Goal: Task Accomplishment & Management: Complete application form

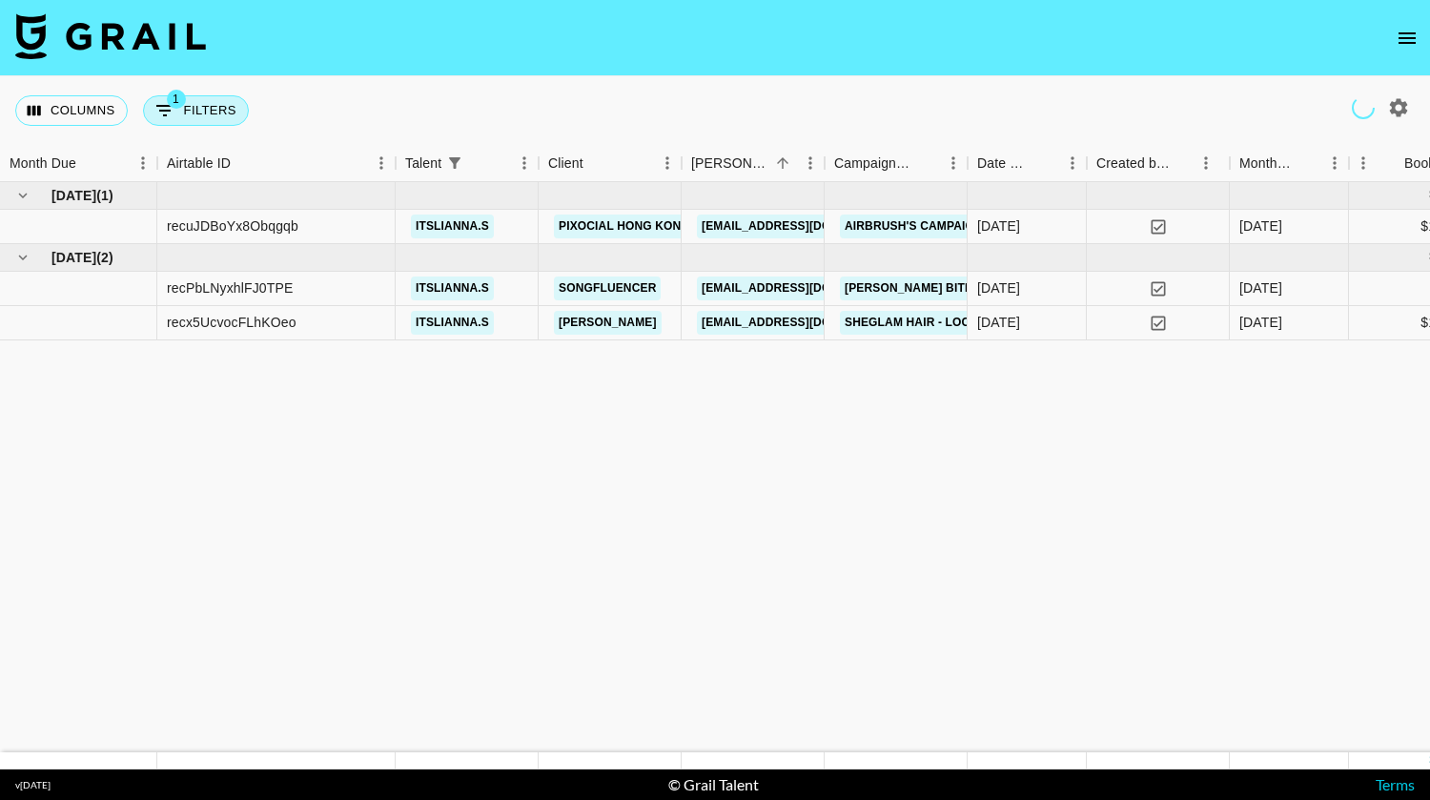
click at [196, 119] on button "1 Filters" at bounding box center [196, 110] width 106 height 30
select select "talentName"
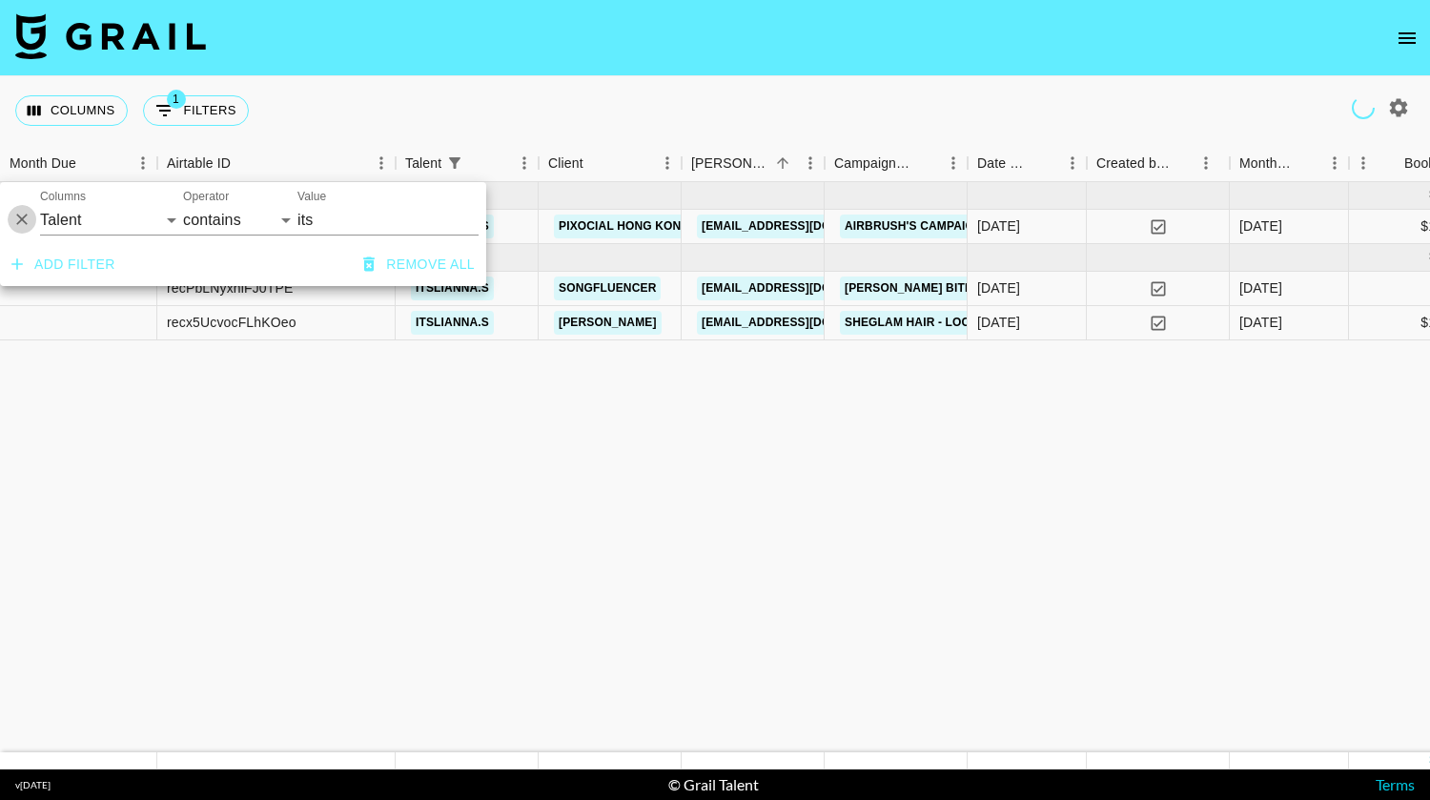
click at [20, 213] on icon "Delete" at bounding box center [21, 219] width 19 height 19
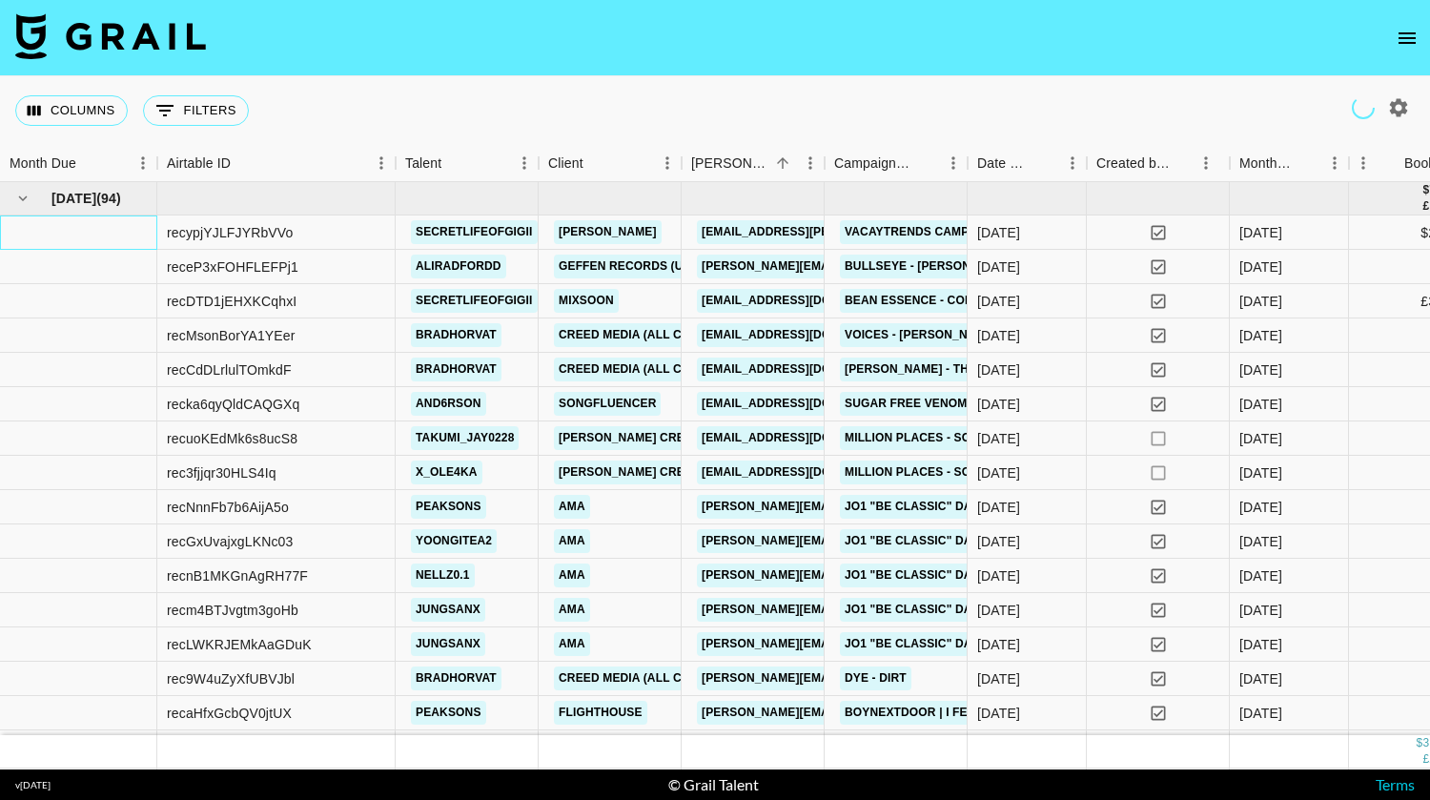
click at [153, 218] on div at bounding box center [78, 232] width 157 height 34
click at [177, 105] on button "0 Filters" at bounding box center [196, 110] width 106 height 30
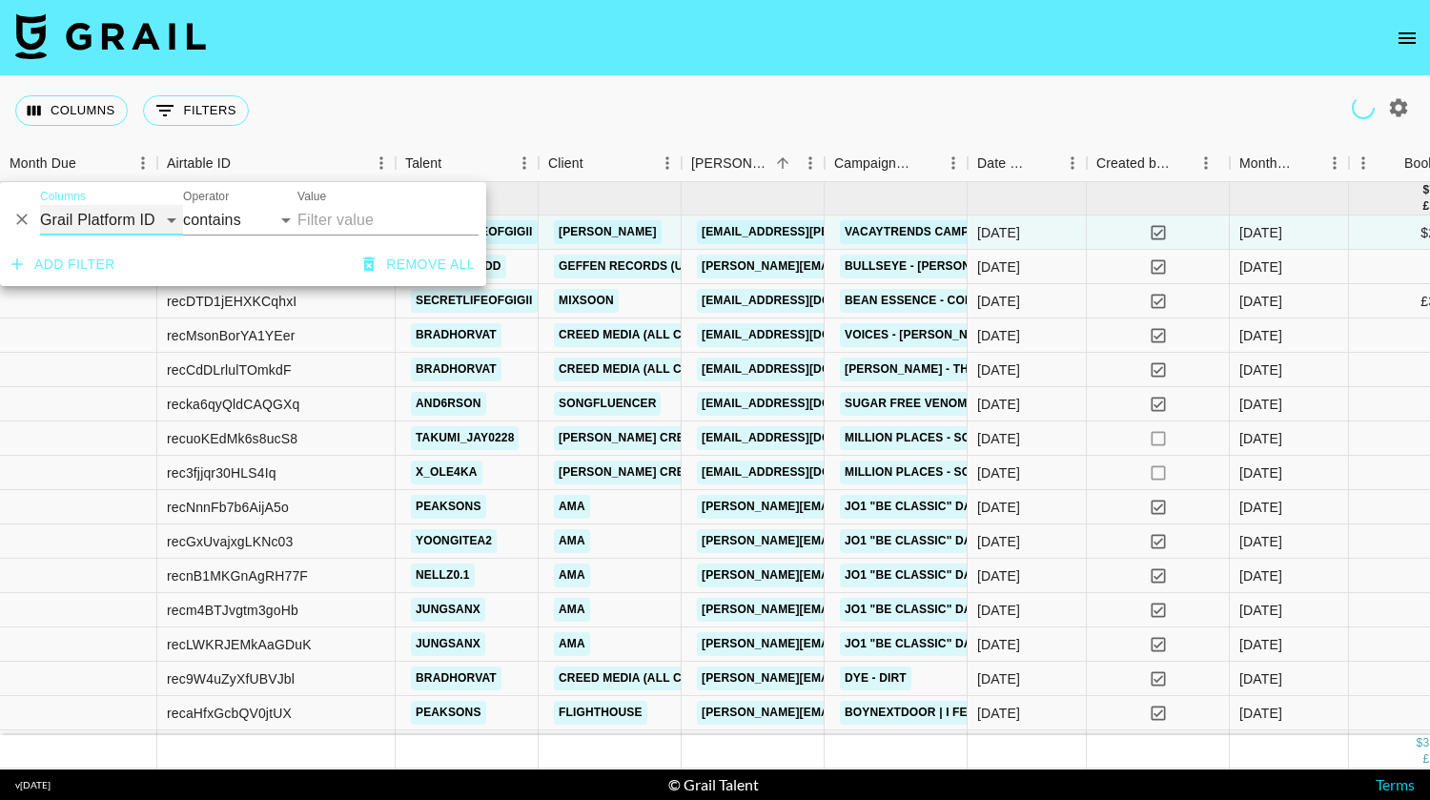
click at [133, 214] on select "Grail Platform ID Airtable ID Talent Manager Client [PERSON_NAME] Campaign (Typ…" at bounding box center [111, 220] width 143 height 30
click at [1402, 30] on icon "open drawer" at bounding box center [1406, 38] width 23 height 23
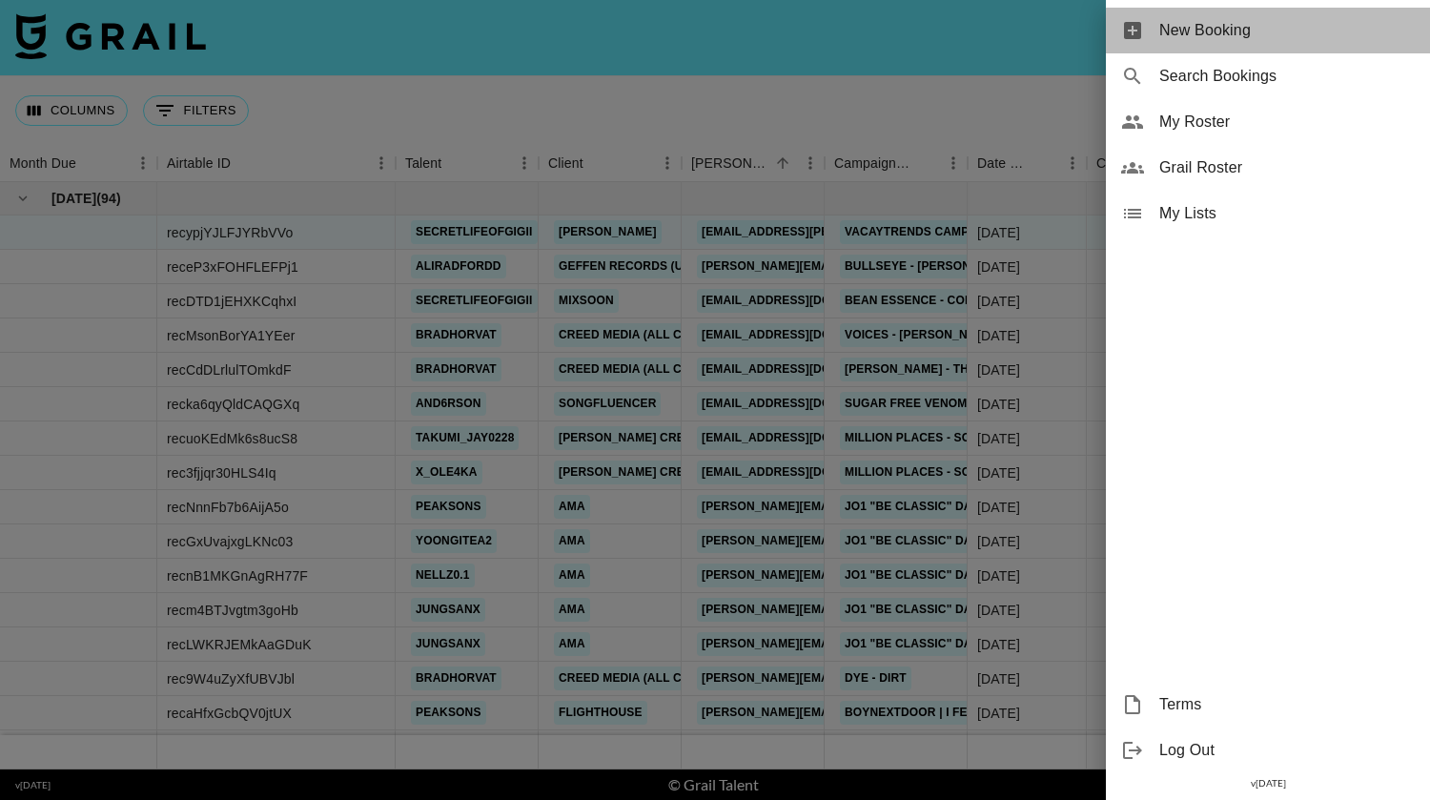
click at [1219, 31] on span "New Booking" at bounding box center [1286, 30] width 255 height 23
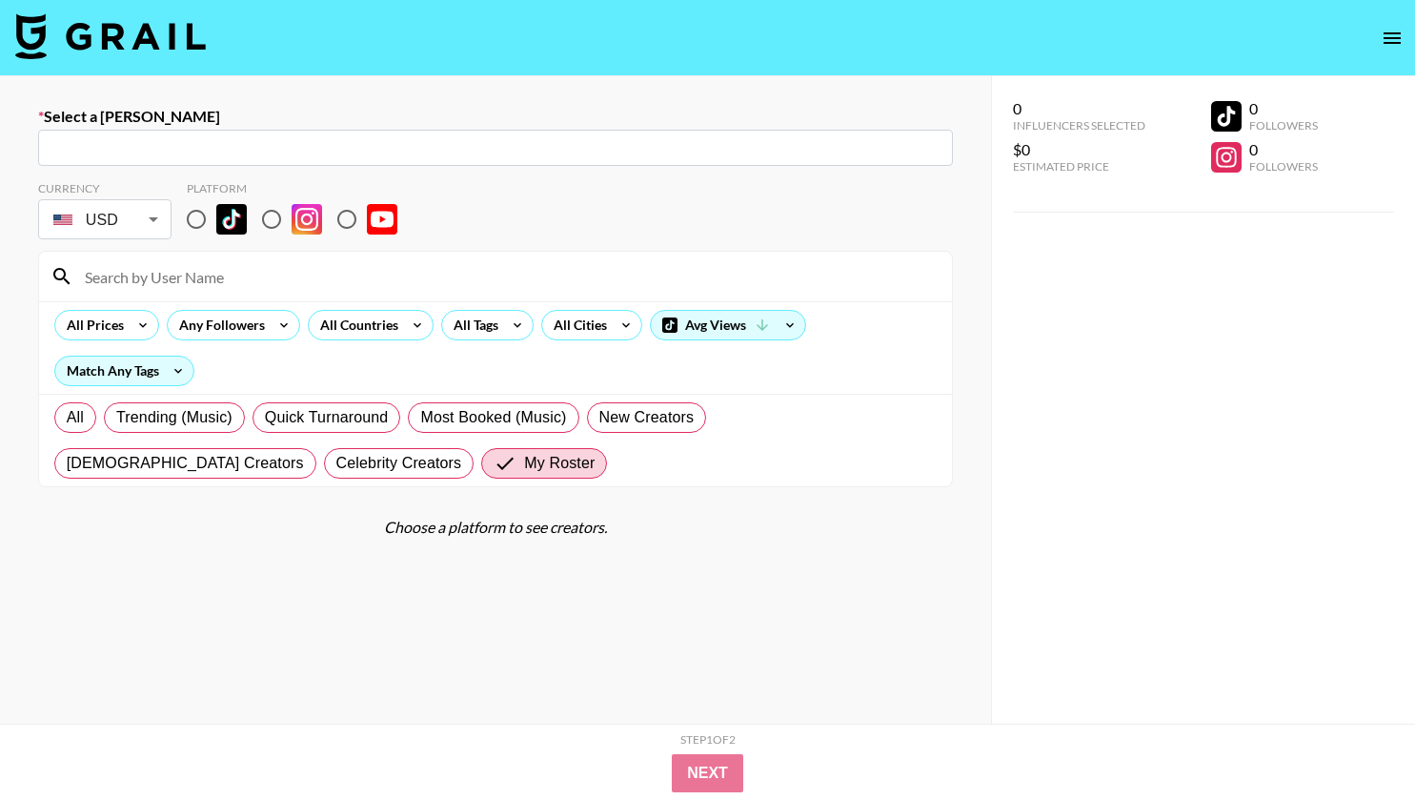
click at [355, 156] on input "text" at bounding box center [496, 148] width 892 height 22
paste input "Kael Conciso"
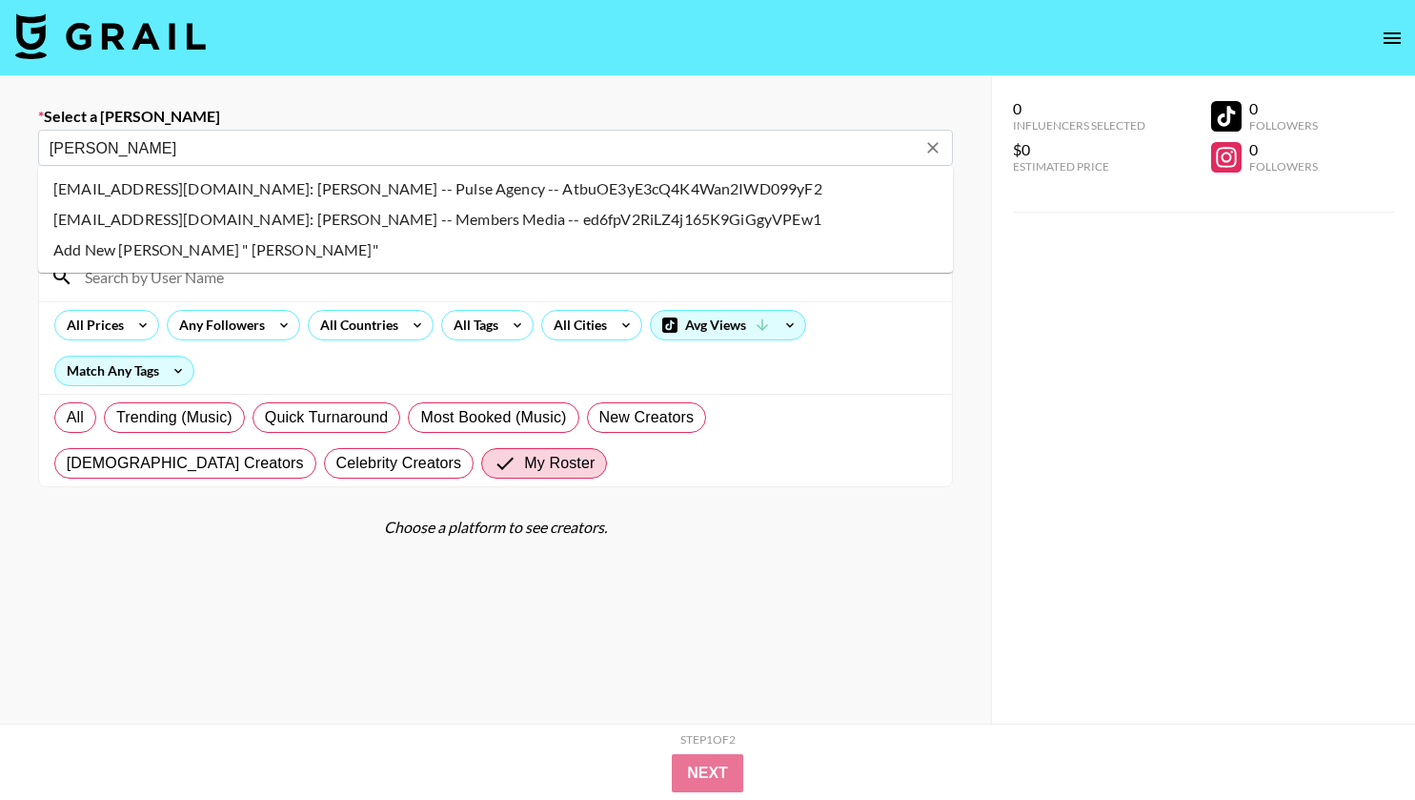
type input "Kael Conciso"
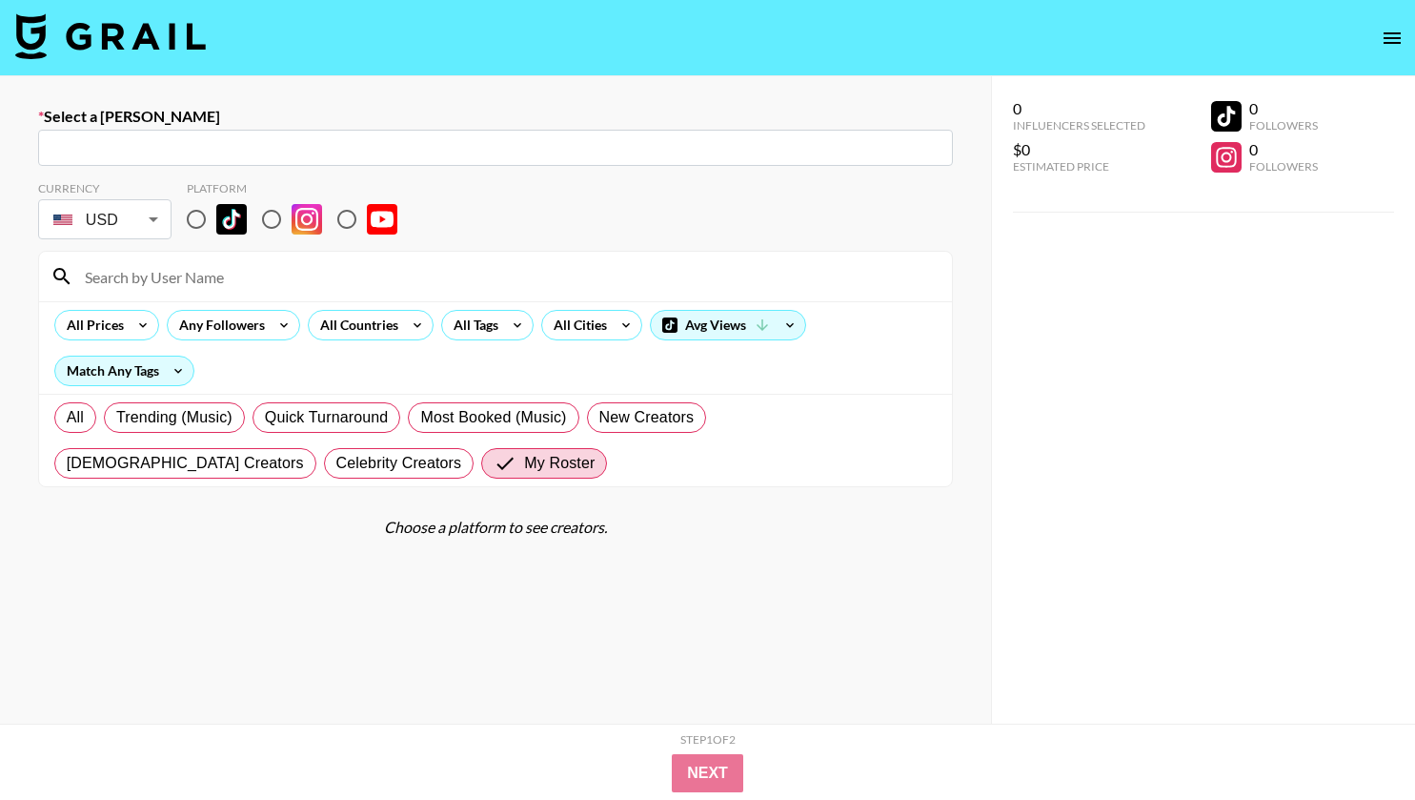
paste input "Kael Conciso"
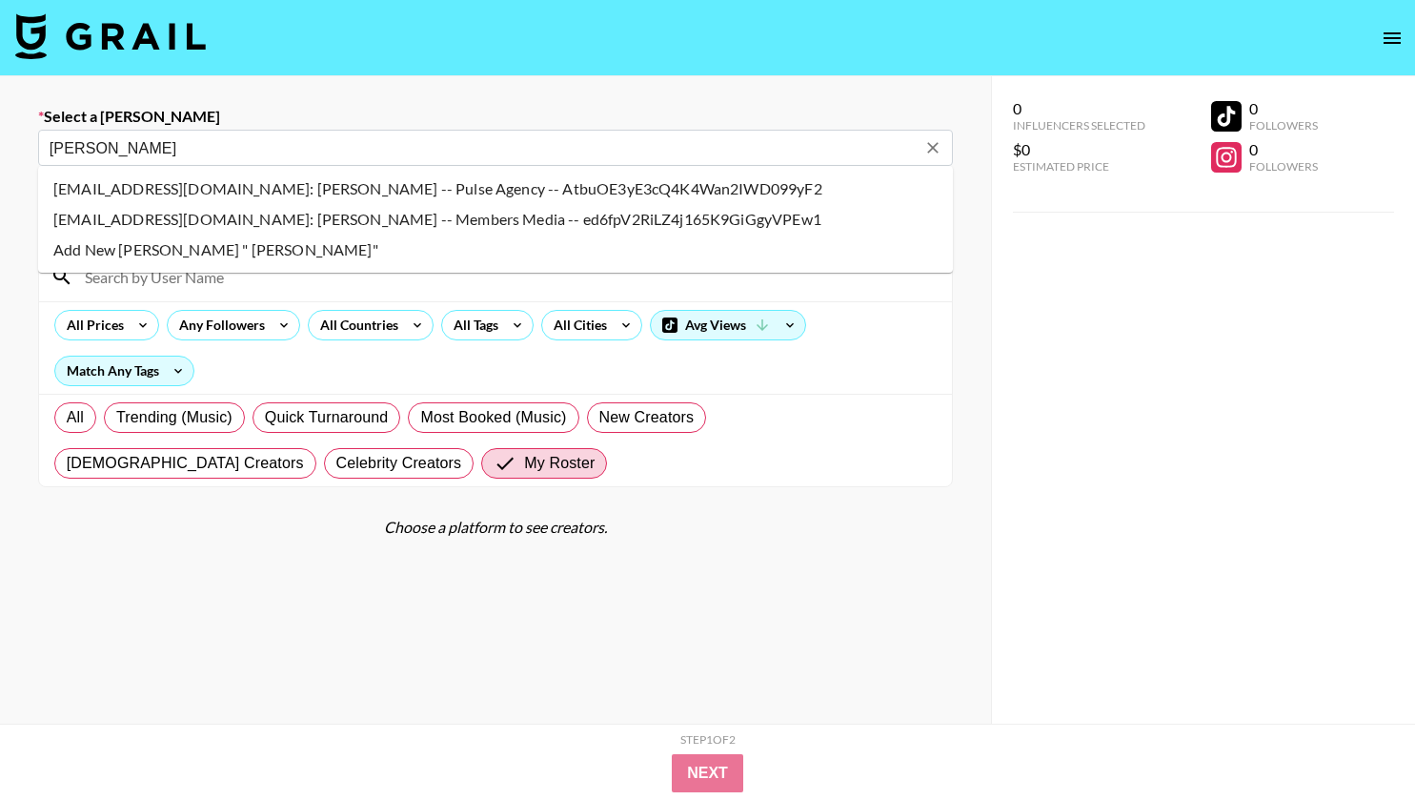
click at [184, 184] on li "kael@pulse.cx: Kael Conciso -- Pulse Agency -- AtbuOE3yE3cQ4K4Wan2IWD099yF2" at bounding box center [495, 188] width 915 height 30
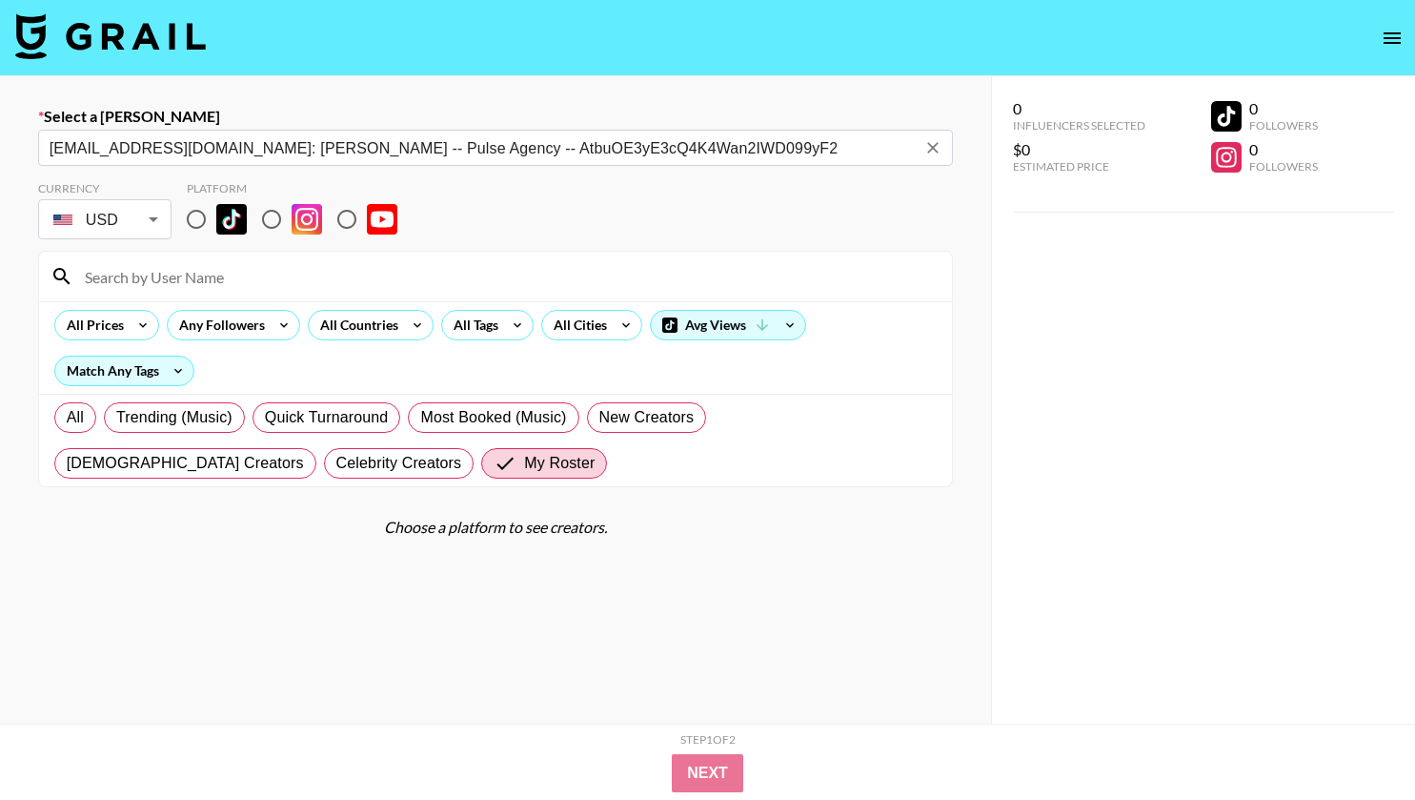
type input "kael@pulse.cx: Kael Conciso -- Pulse Agency -- AtbuOE3yE3cQ4K4Wan2IWD099yF2"
click at [191, 217] on input "radio" at bounding box center [196, 219] width 40 height 40
radio input "true"
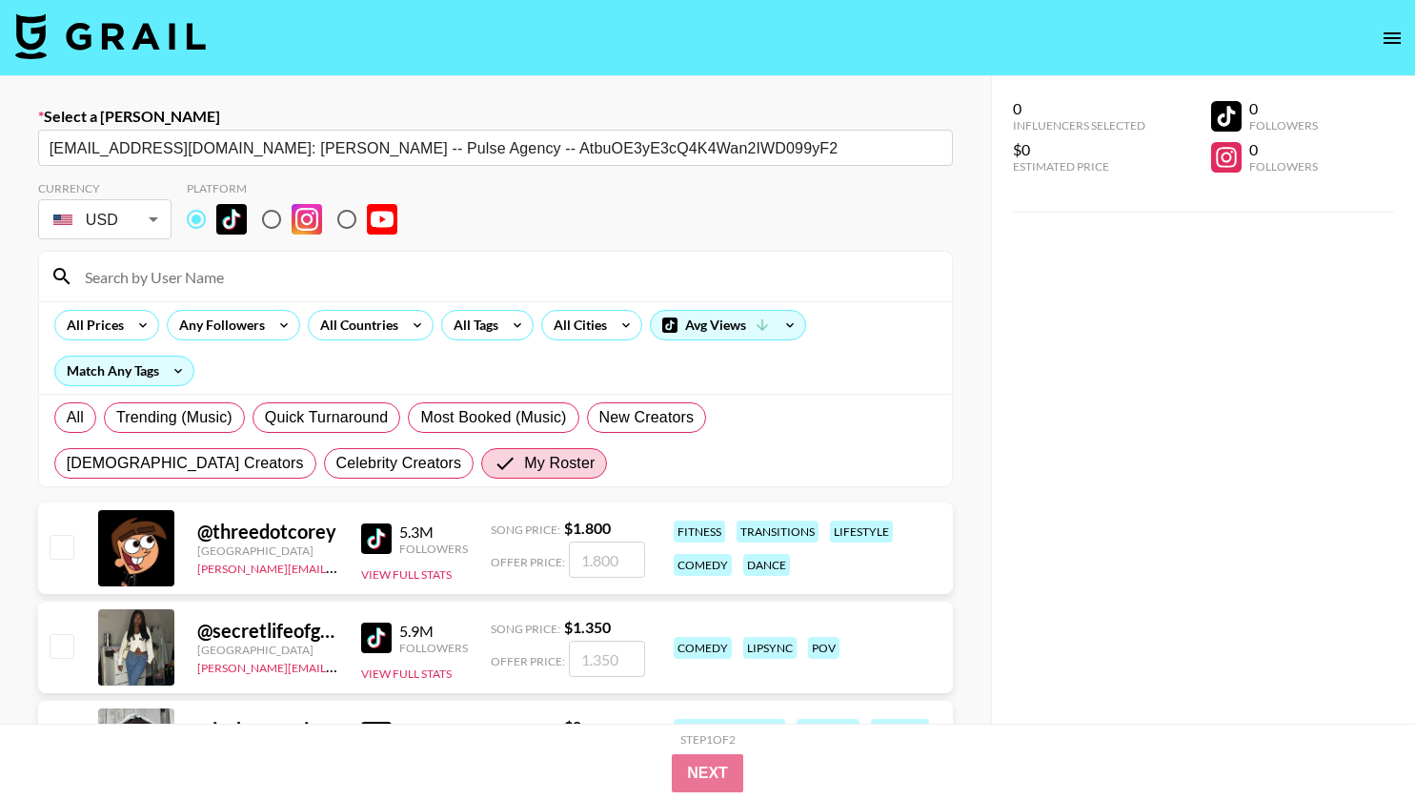
click at [193, 280] on input at bounding box center [506, 276] width 867 height 30
type input "sagethomass"
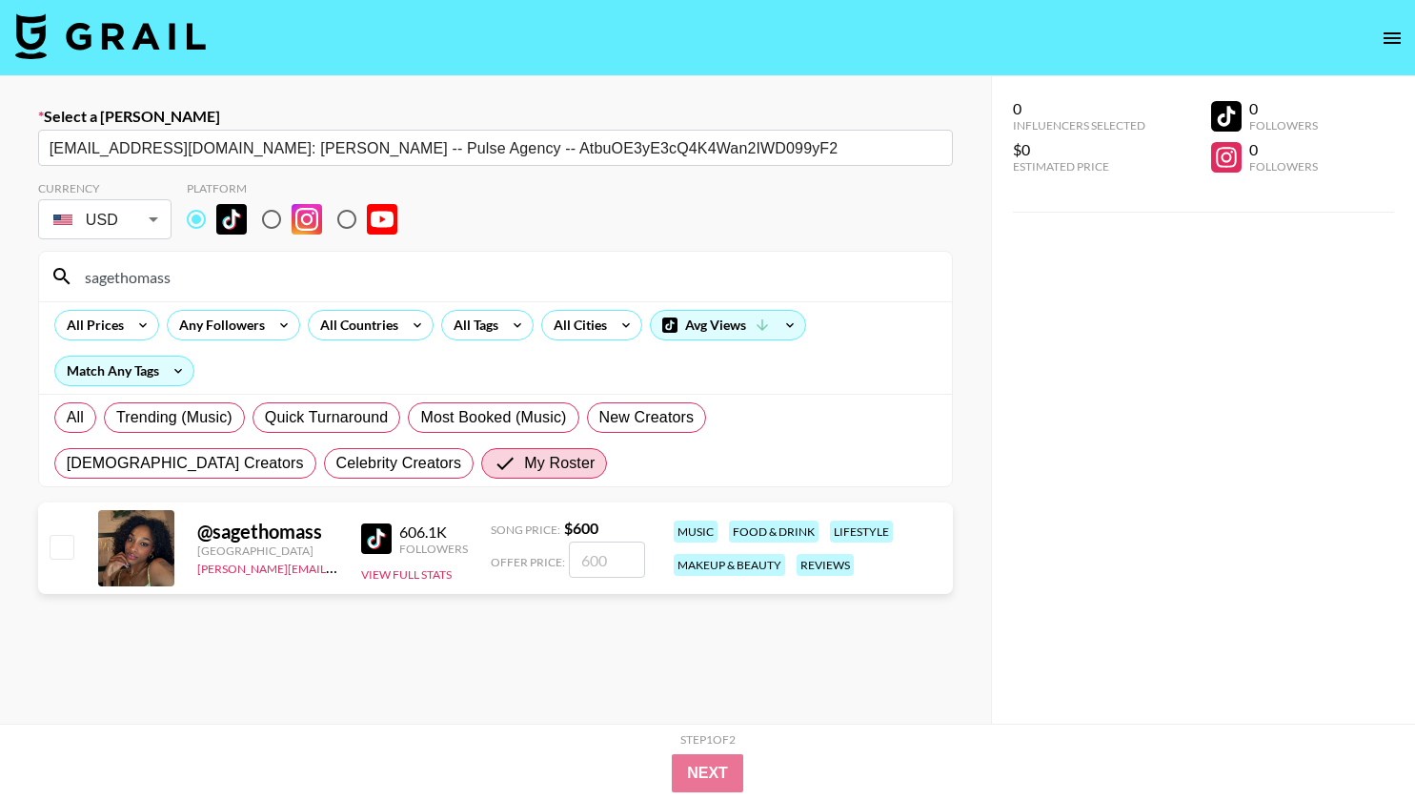
click at [66, 550] on input "checkbox" at bounding box center [61, 546] width 23 height 23
checkbox input "true"
type input "600"
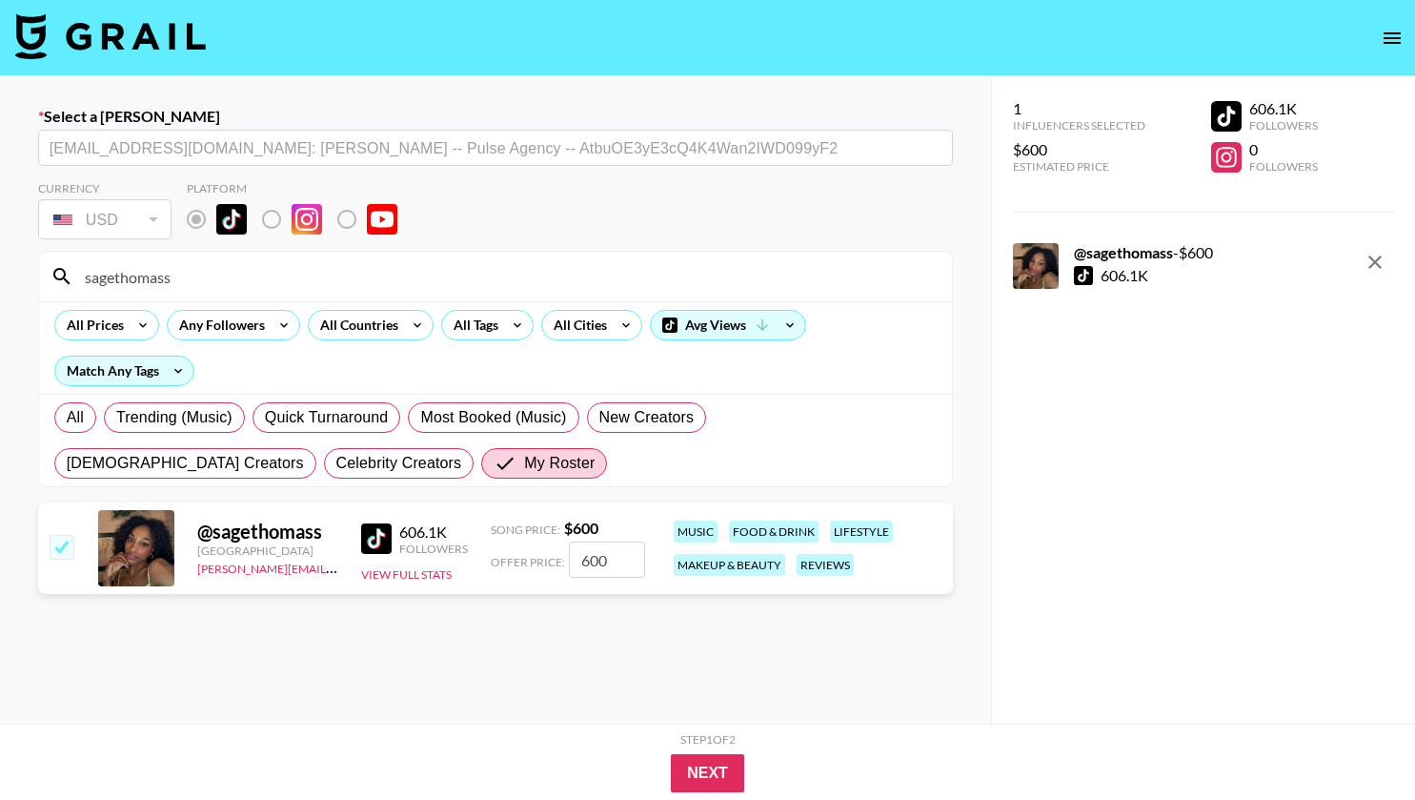
drag, startPoint x: 602, startPoint y: 551, endPoint x: 543, endPoint y: 551, distance: 59.1
click at [543, 551] on div "Offer Price: 600" at bounding box center [568, 559] width 154 height 36
checkbox input "false"
type input "1"
checkbox input "true"
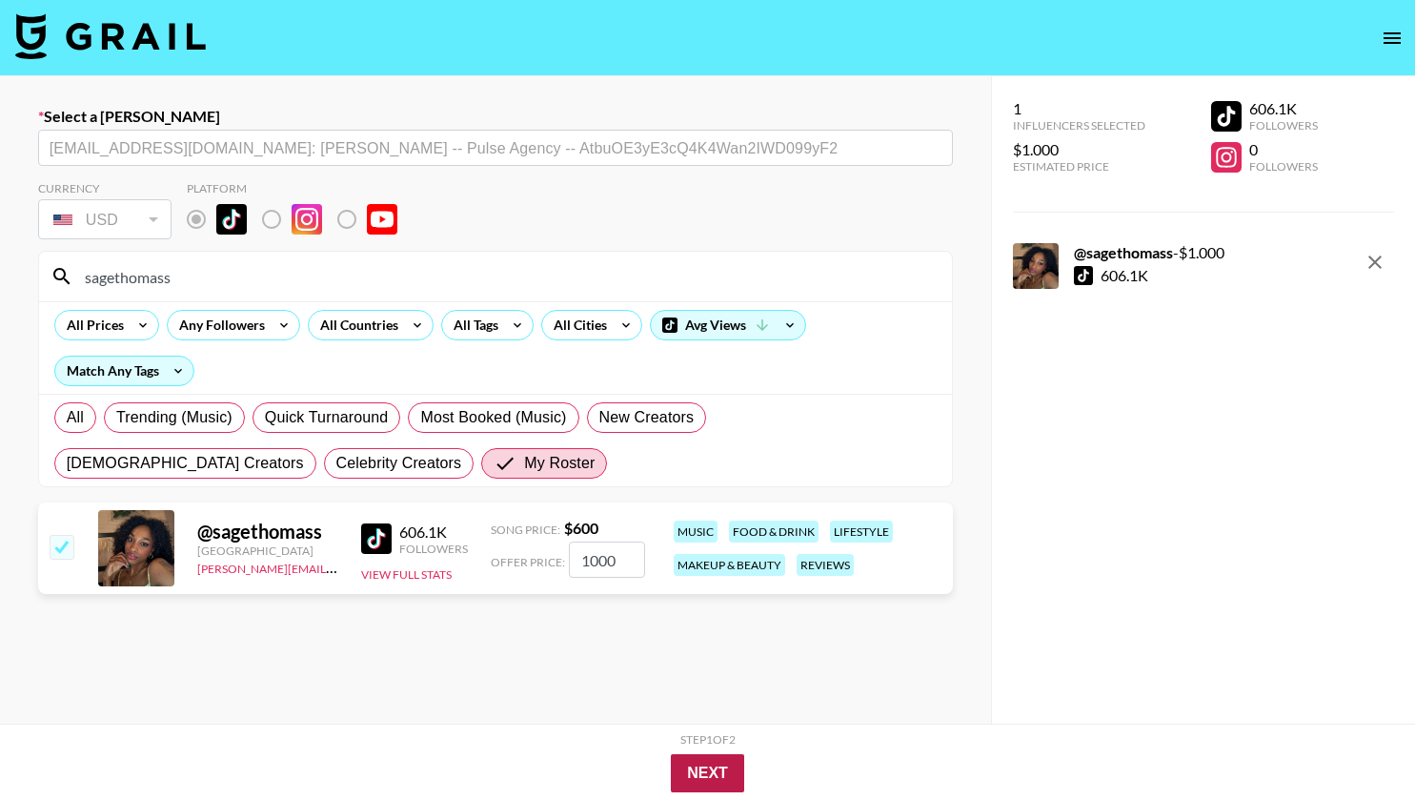
type input "1000"
click at [710, 777] on button "Next" at bounding box center [707, 773] width 73 height 38
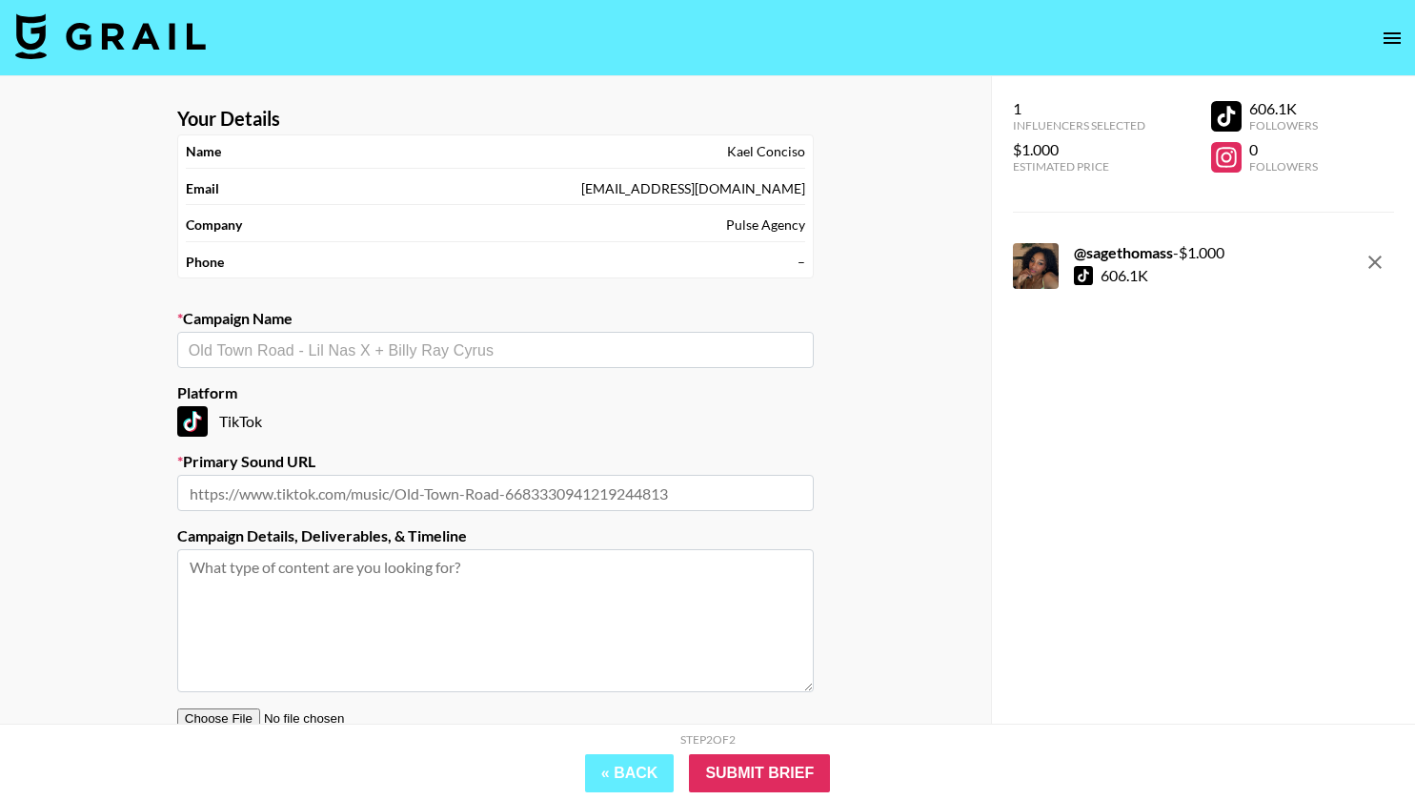
click at [418, 340] on input "text" at bounding box center [496, 350] width 614 height 22
click at [487, 484] on input "text" at bounding box center [495, 493] width 637 height 36
click at [417, 347] on input "text" at bounding box center [496, 350] width 614 height 22
click at [399, 389] on li "St. Lundi - Mercury" at bounding box center [495, 391] width 637 height 30
type input "St. Lundi - Mercury"
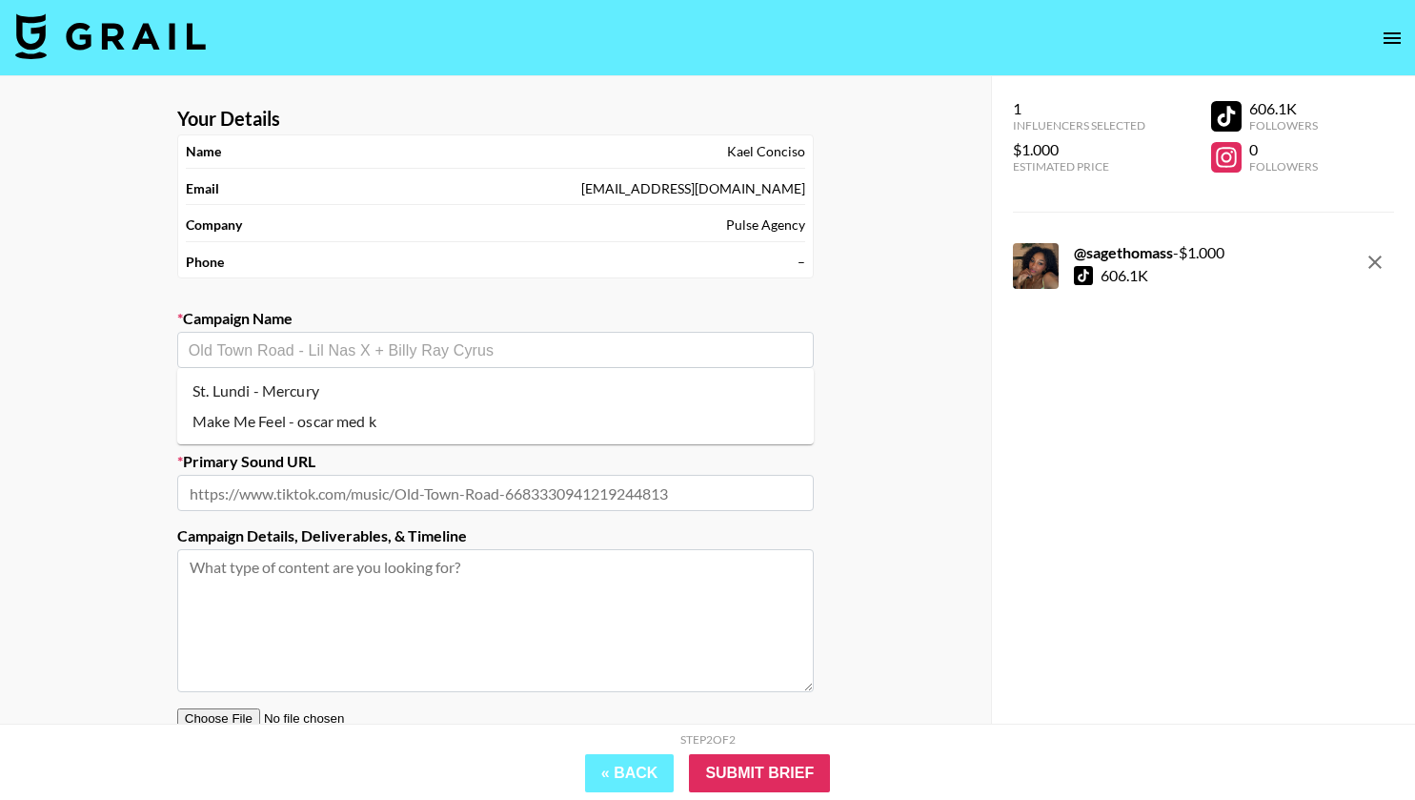
type input "https://www.tiktok.com/music/Mercury-7524531204906371088"
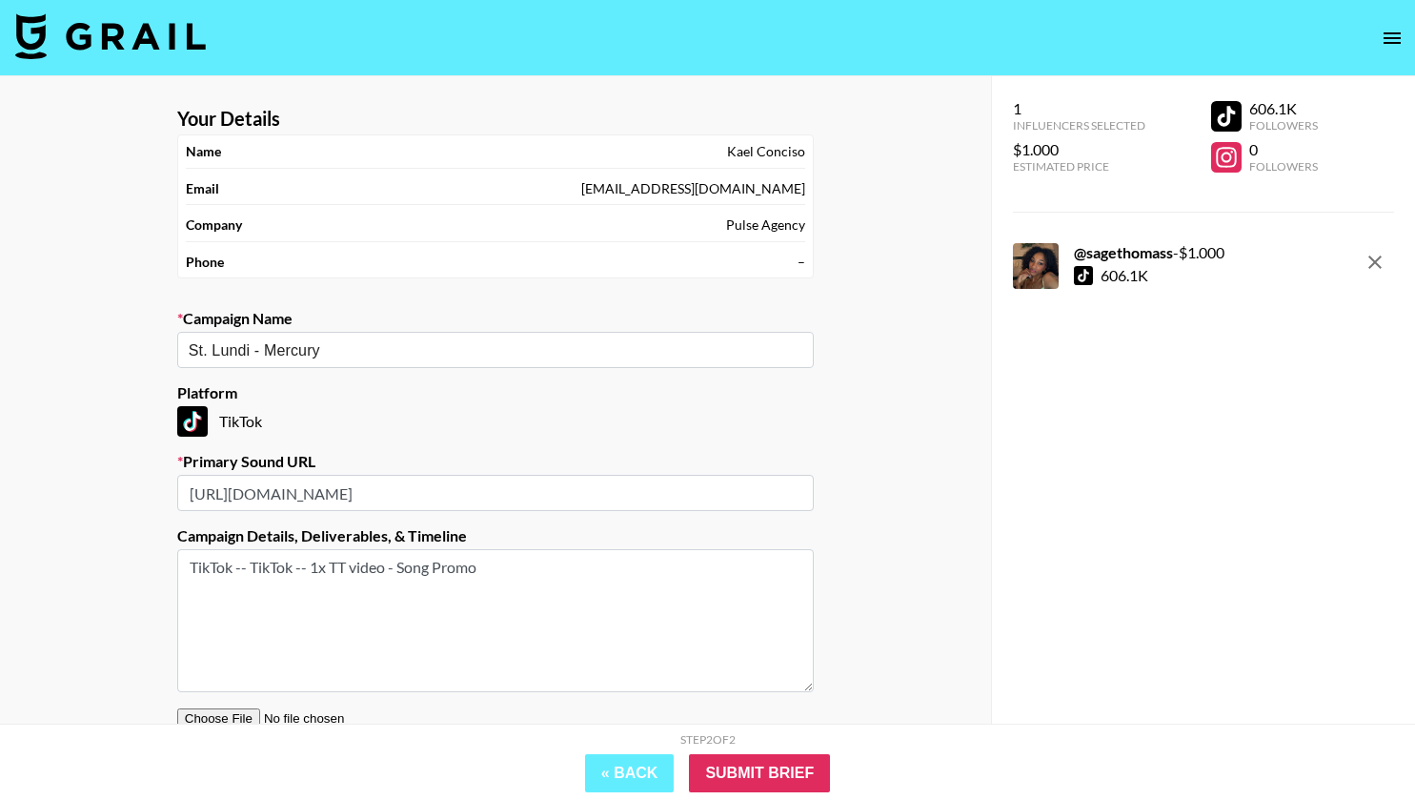
click at [509, 572] on textarea "TikTok -- TikTok -- 1x TT video - Song Promo" at bounding box center [495, 620] width 637 height 143
paste textarea "Oskar Med K - Make Me Feel: https://vm.tiktok.com/ZMSb1YuW5/"
type textarea "TikTok -- TikTok -- 1x TT video - Song Promo Oskar Med K - Make Me Feel: https:…"
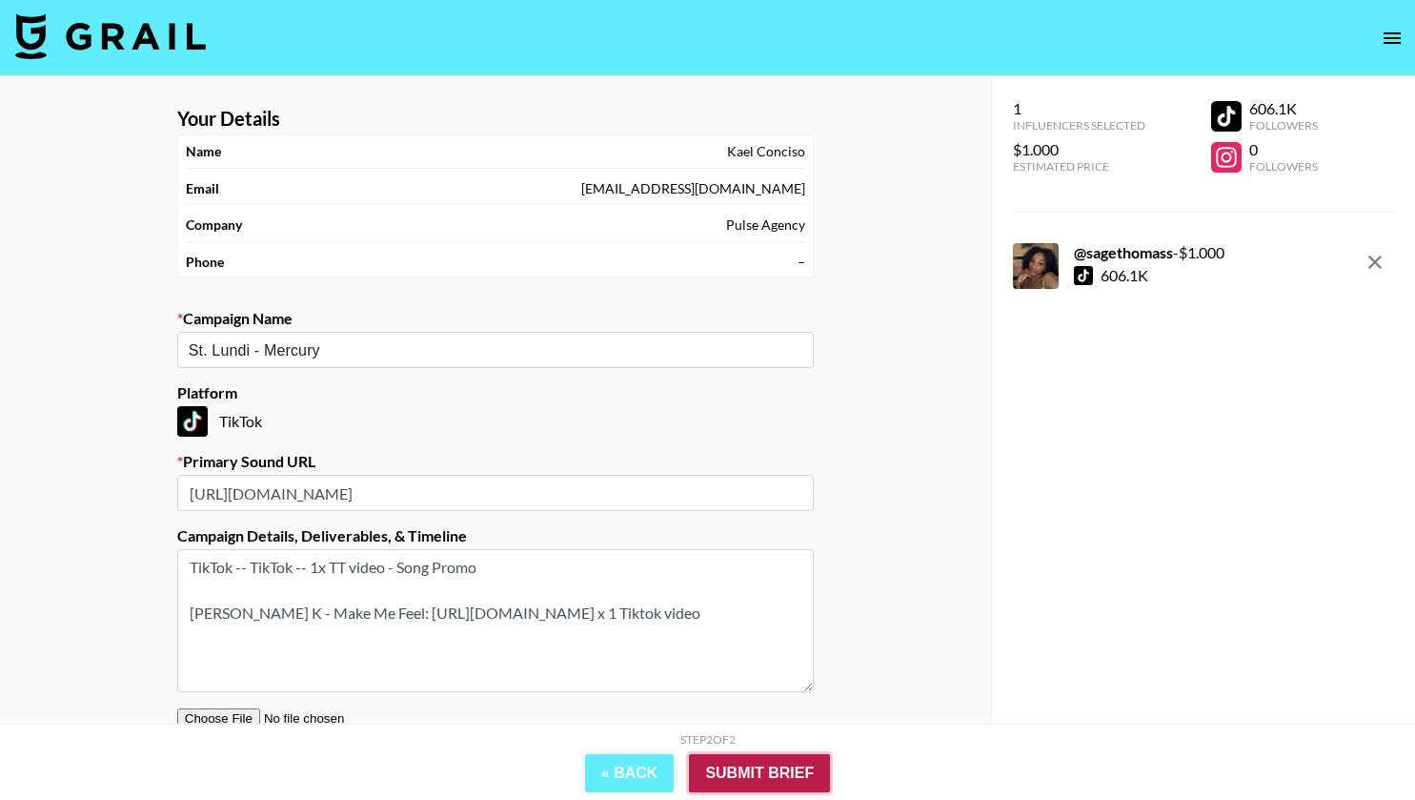
click at [728, 769] on input "Submit Brief" at bounding box center [759, 773] width 141 height 38
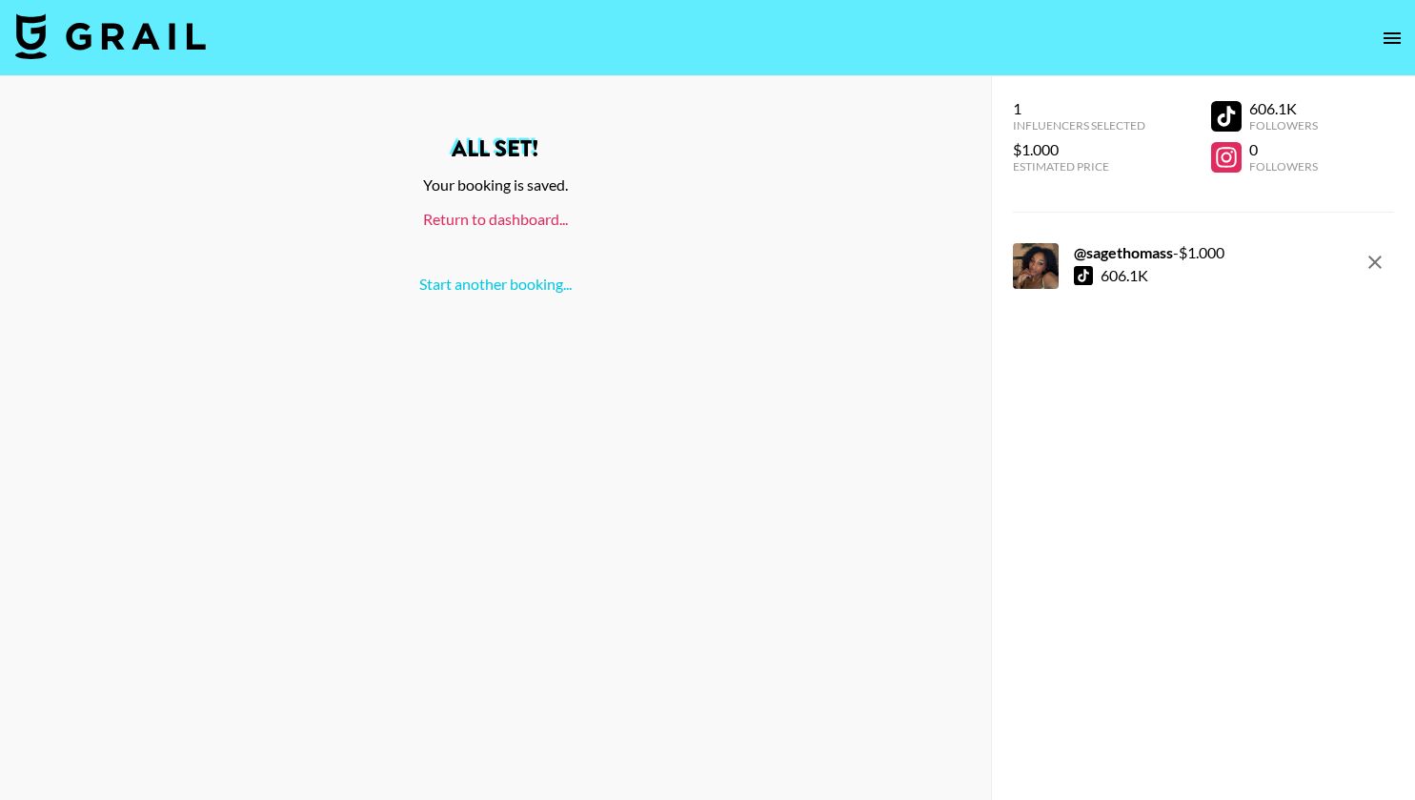
click at [508, 224] on link "Return to dashboard..." at bounding box center [495, 219] width 145 height 18
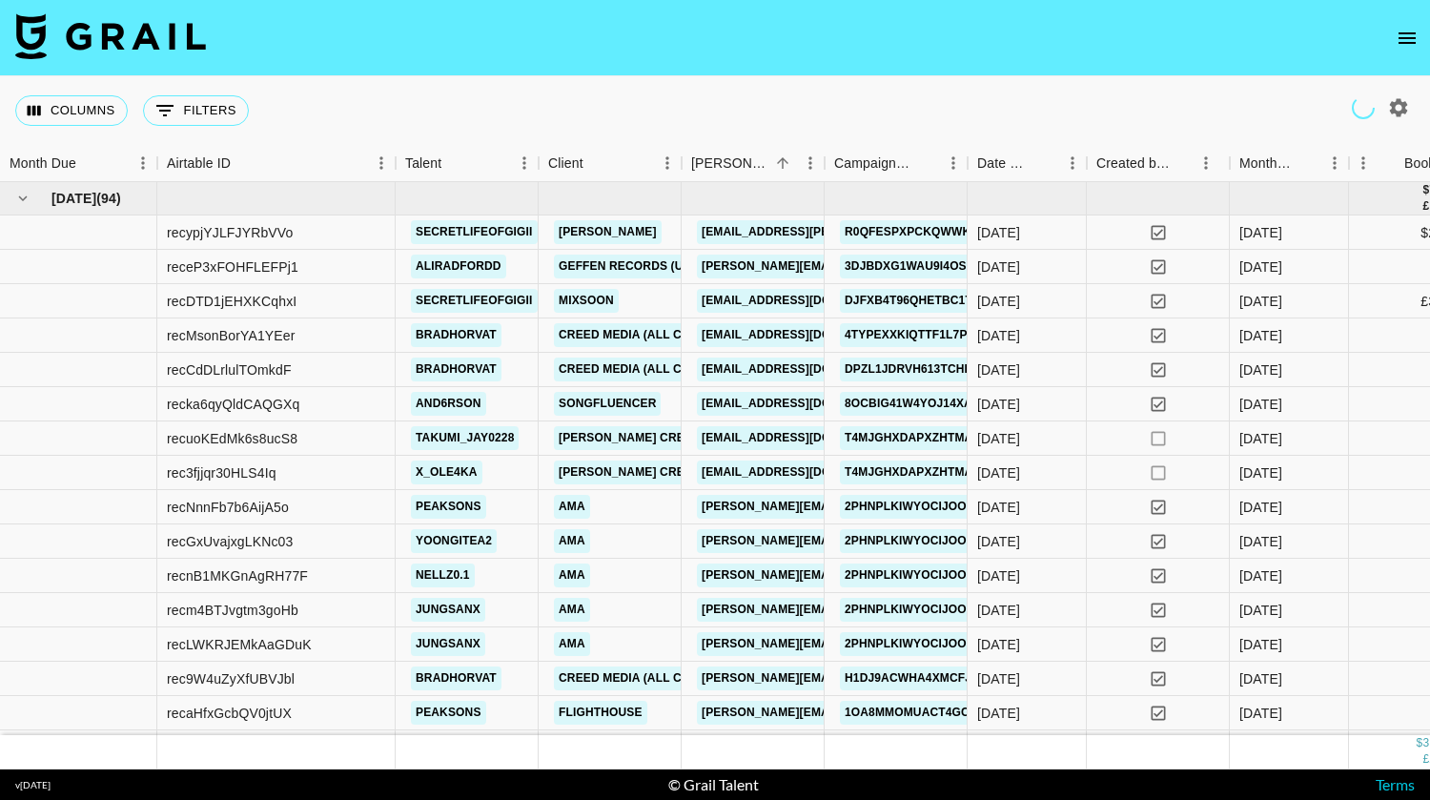
click at [192, 107] on button "0 Filters" at bounding box center [196, 110] width 106 height 30
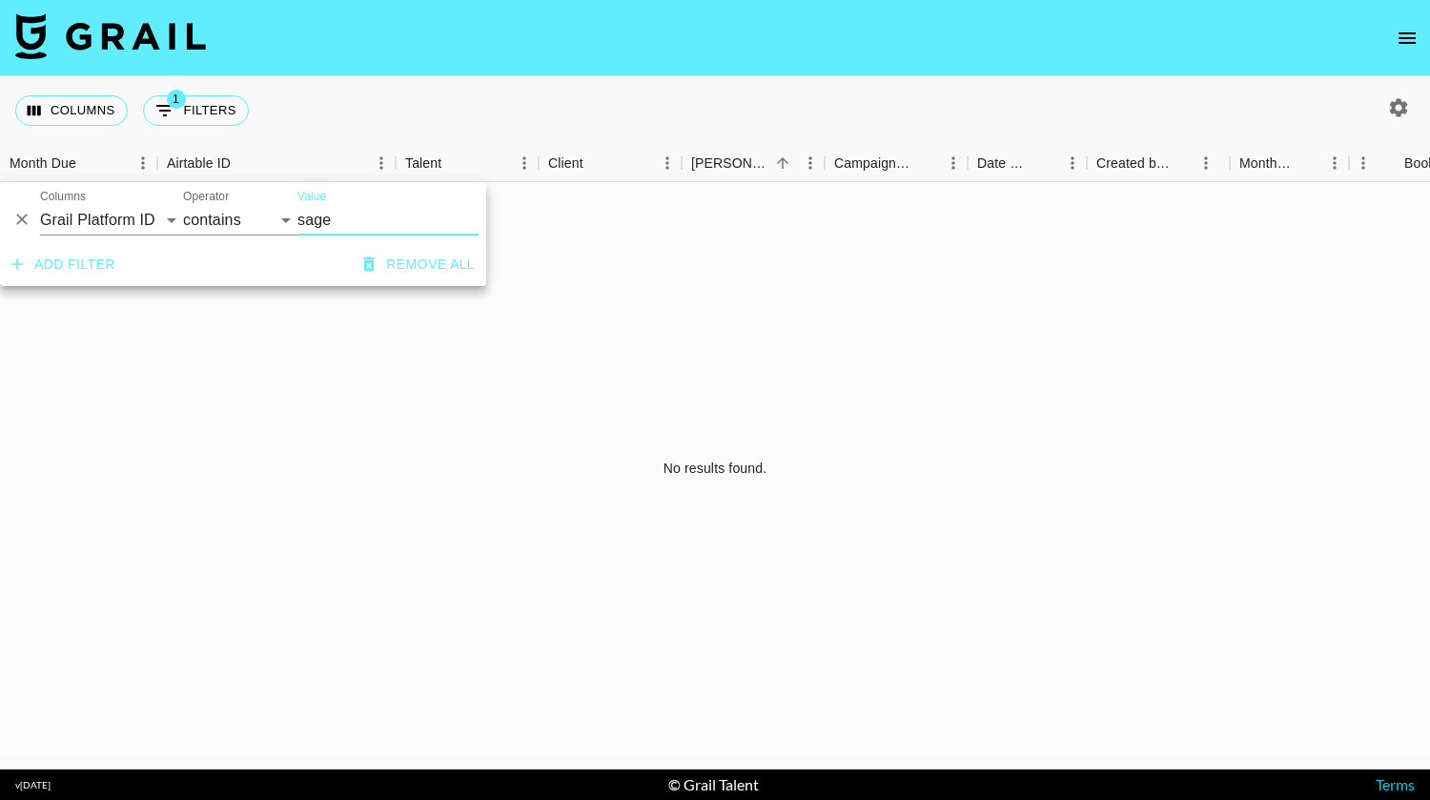
type input "sage"
click at [145, 222] on select "Grail Platform ID Airtable ID Talent Manager Client [PERSON_NAME] Campaign (Typ…" at bounding box center [111, 220] width 143 height 30
select select "talentName"
click at [40, 205] on select "Grail Platform ID Airtable ID Talent Manager Client [PERSON_NAME] Campaign (Typ…" at bounding box center [111, 220] width 143 height 30
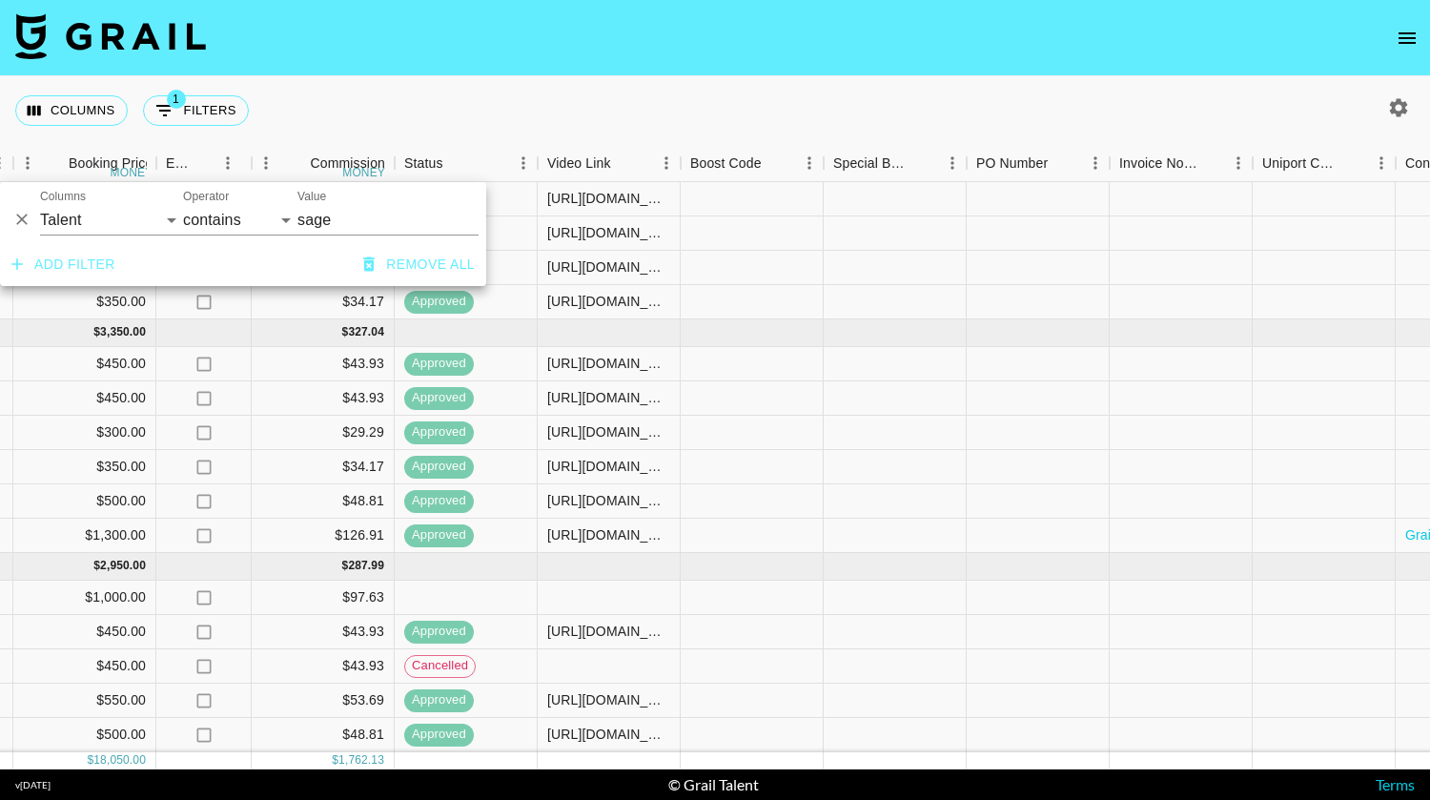
scroll to position [378, 1331]
click at [580, 586] on div at bounding box center [612, 597] width 143 height 34
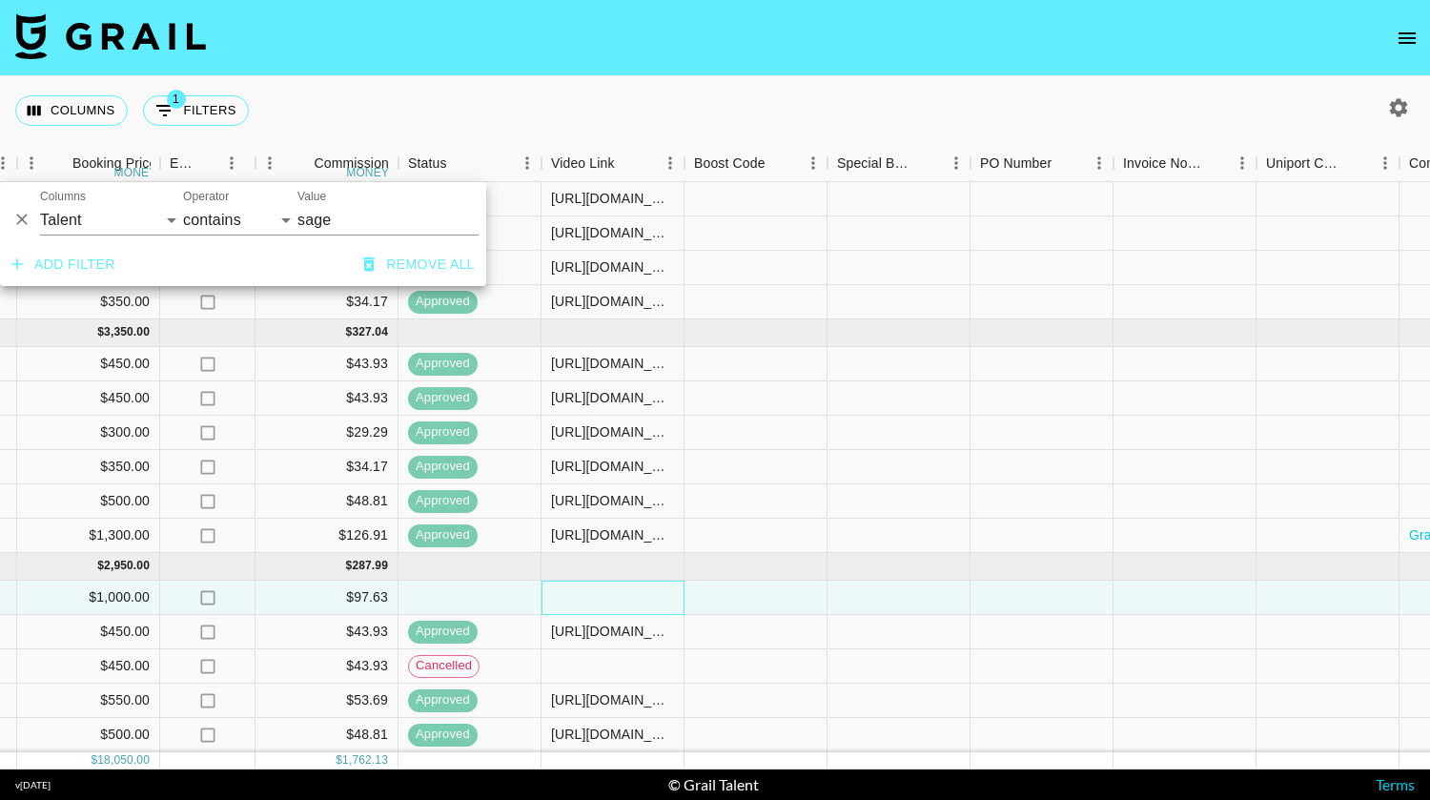
click at [580, 586] on div at bounding box center [612, 597] width 143 height 34
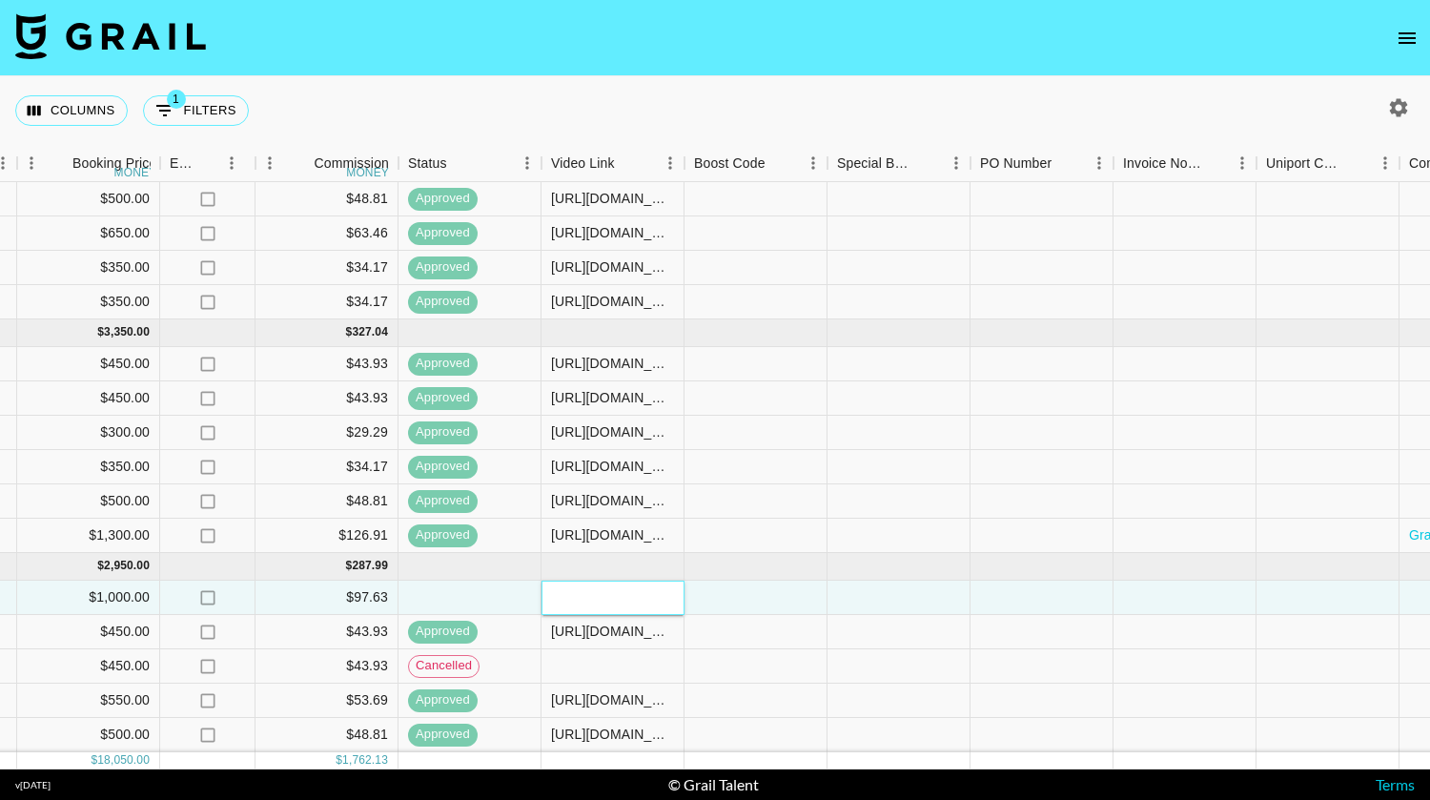
click at [636, 589] on input "text" at bounding box center [612, 596] width 140 height 15
paste input "[URL][DOMAIN_NAME]"
type input "[URL][DOMAIN_NAME]"
click at [767, 595] on div at bounding box center [755, 597] width 143 height 34
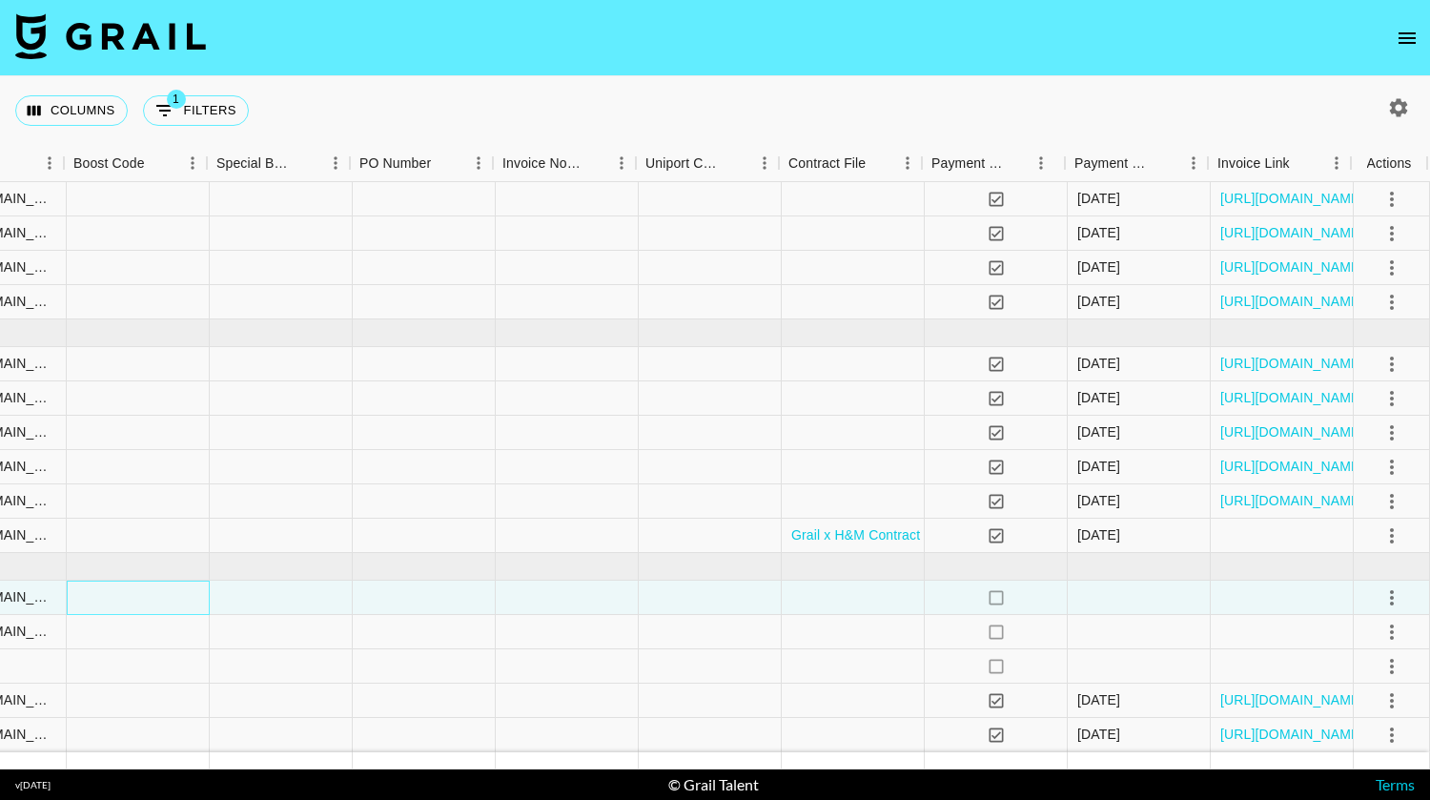
scroll to position [378, 1963]
click at [1382, 586] on icon "select merge strategy" at bounding box center [1391, 597] width 23 height 23
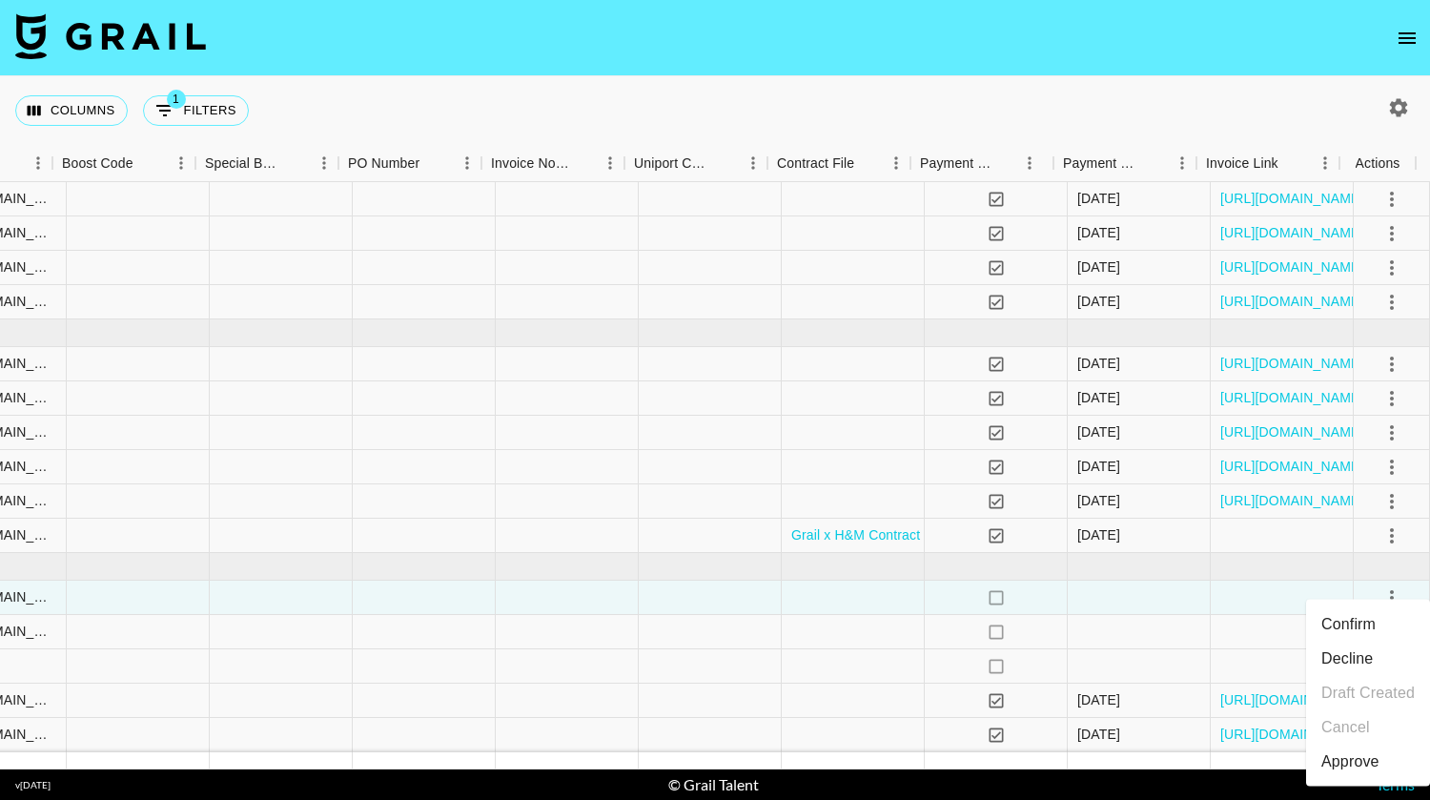
click at [1369, 756] on div "Approve" at bounding box center [1350, 761] width 58 height 23
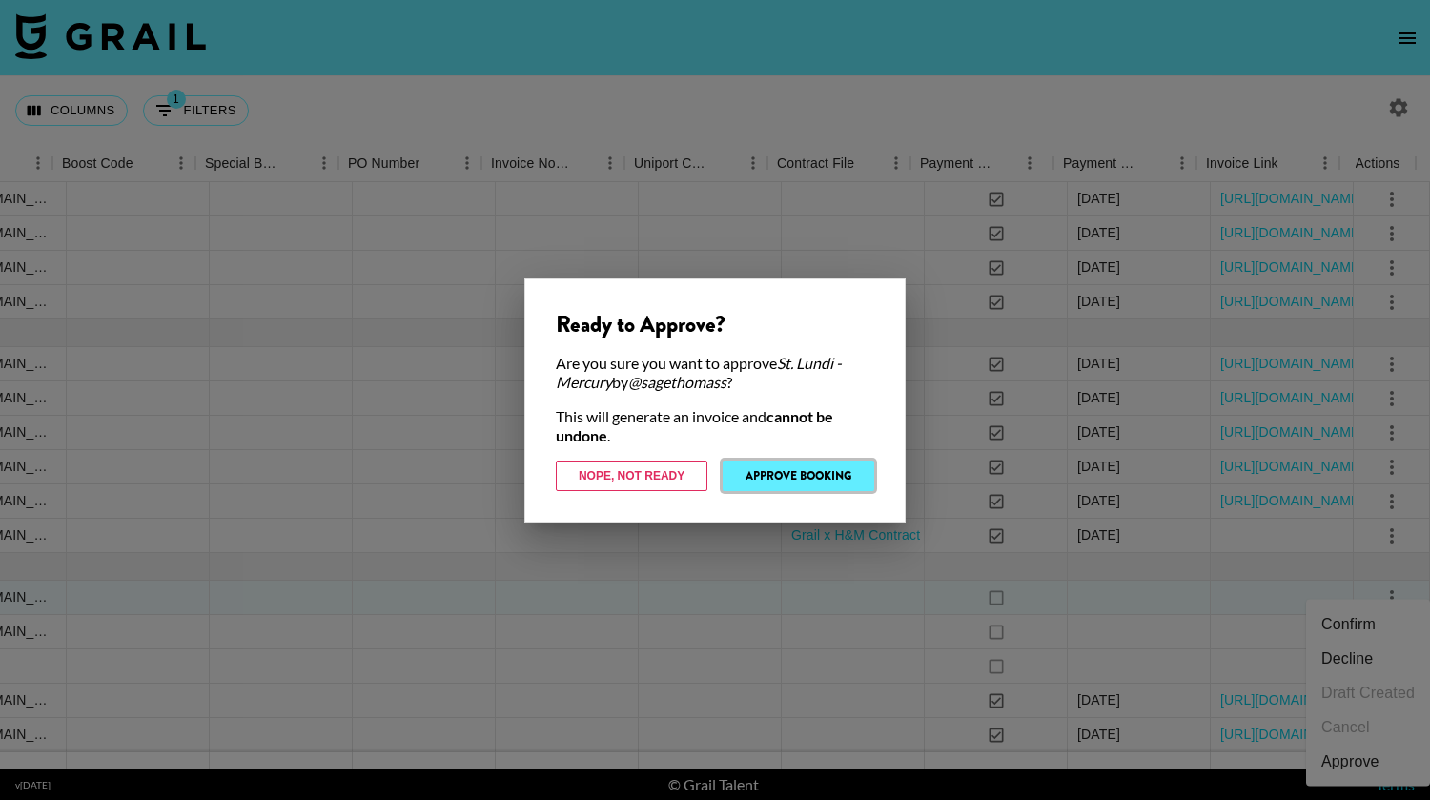
click at [828, 465] on button "Approve Booking" at bounding box center [798, 475] width 152 height 30
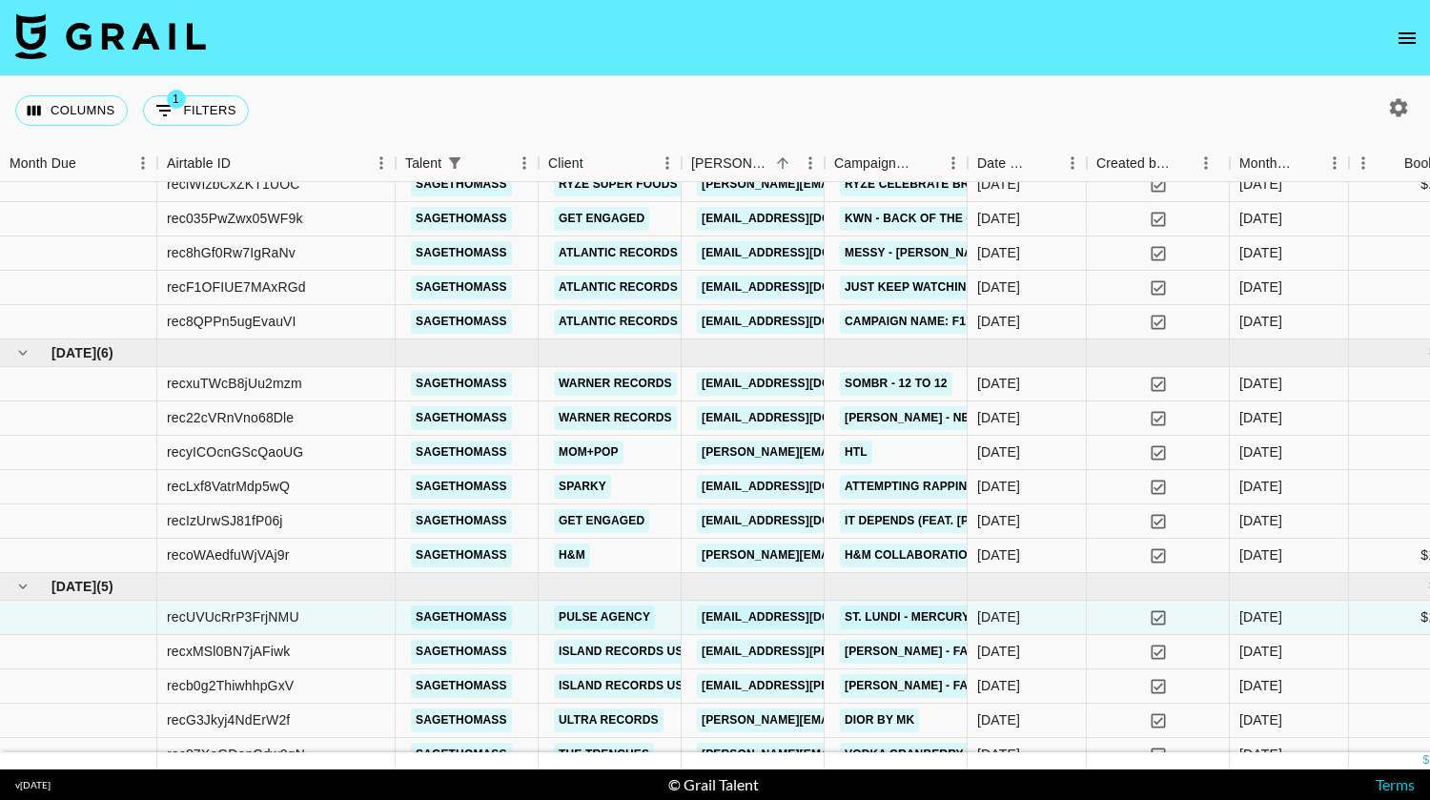
scroll to position [378, 0]
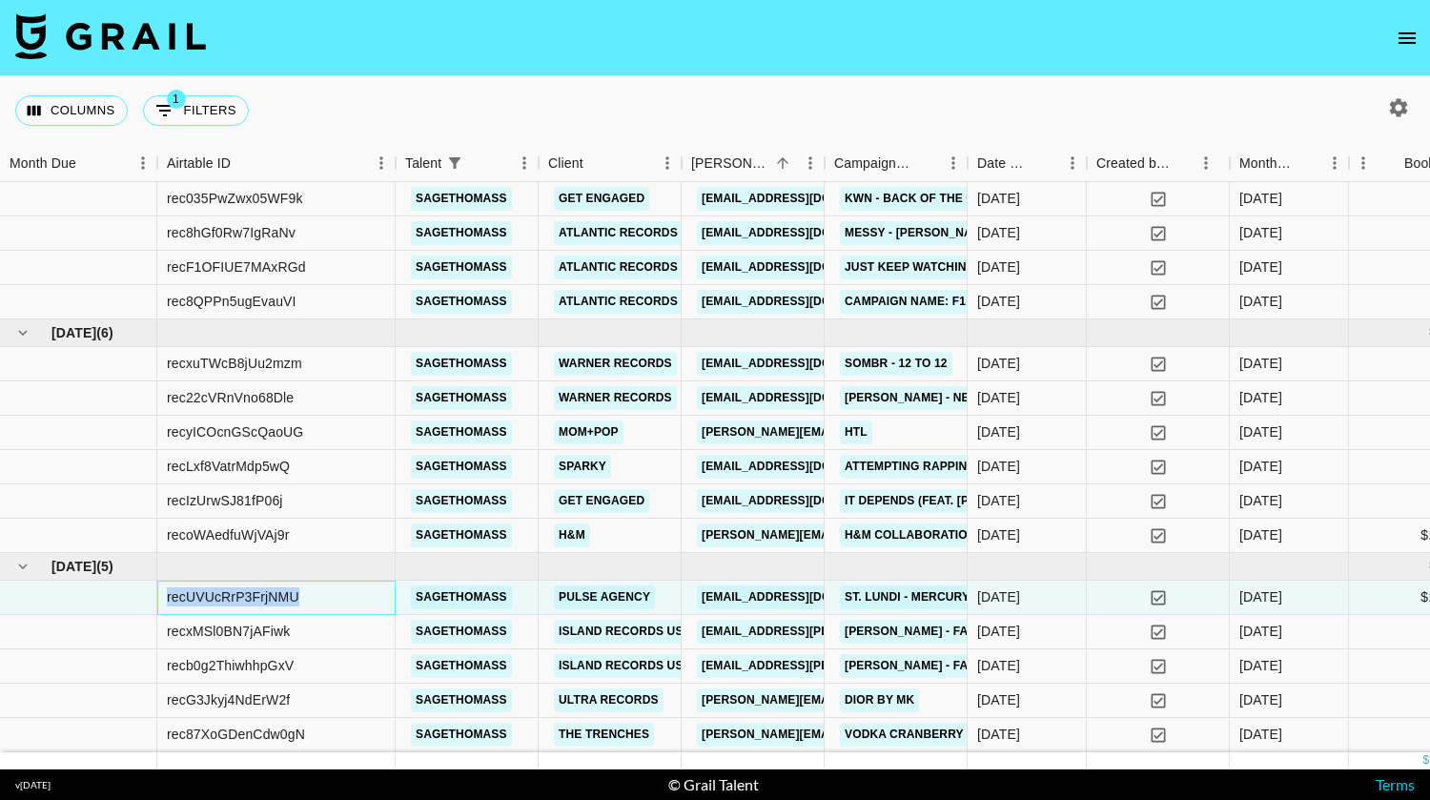
drag, startPoint x: 348, startPoint y: 574, endPoint x: 132, endPoint y: 575, distance: 216.3
copy div "recUVUcRrP3FrjNMU"
